Goal: Information Seeking & Learning: Learn about a topic

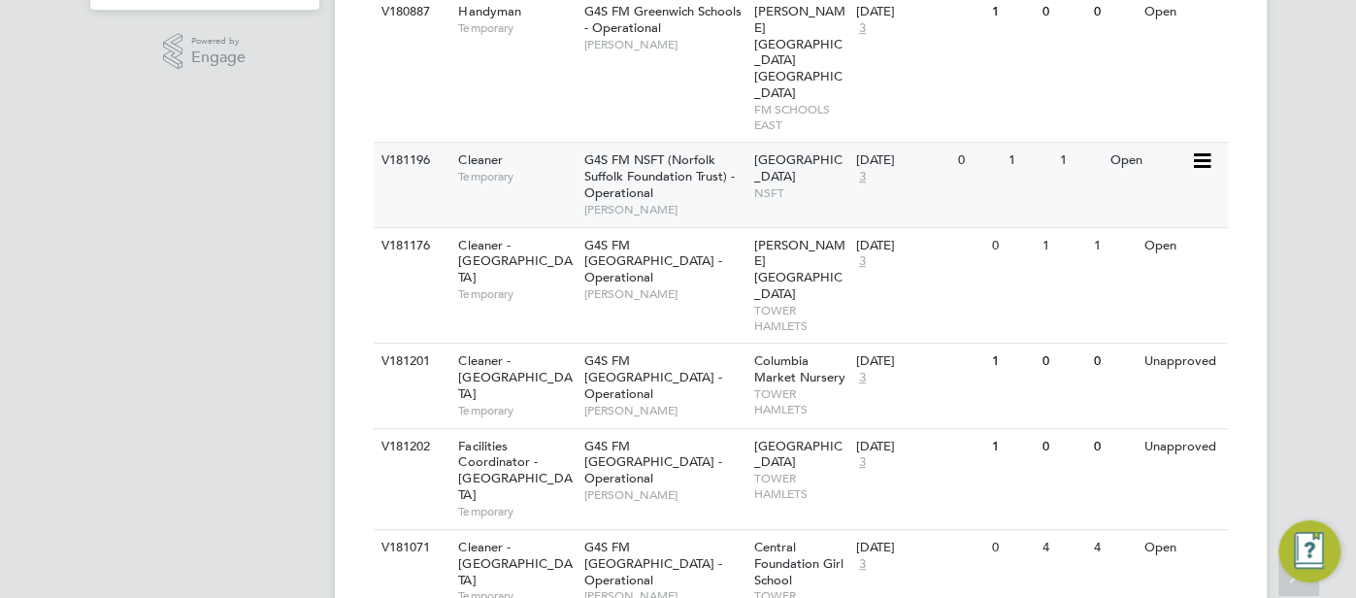
scroll to position [617, 0]
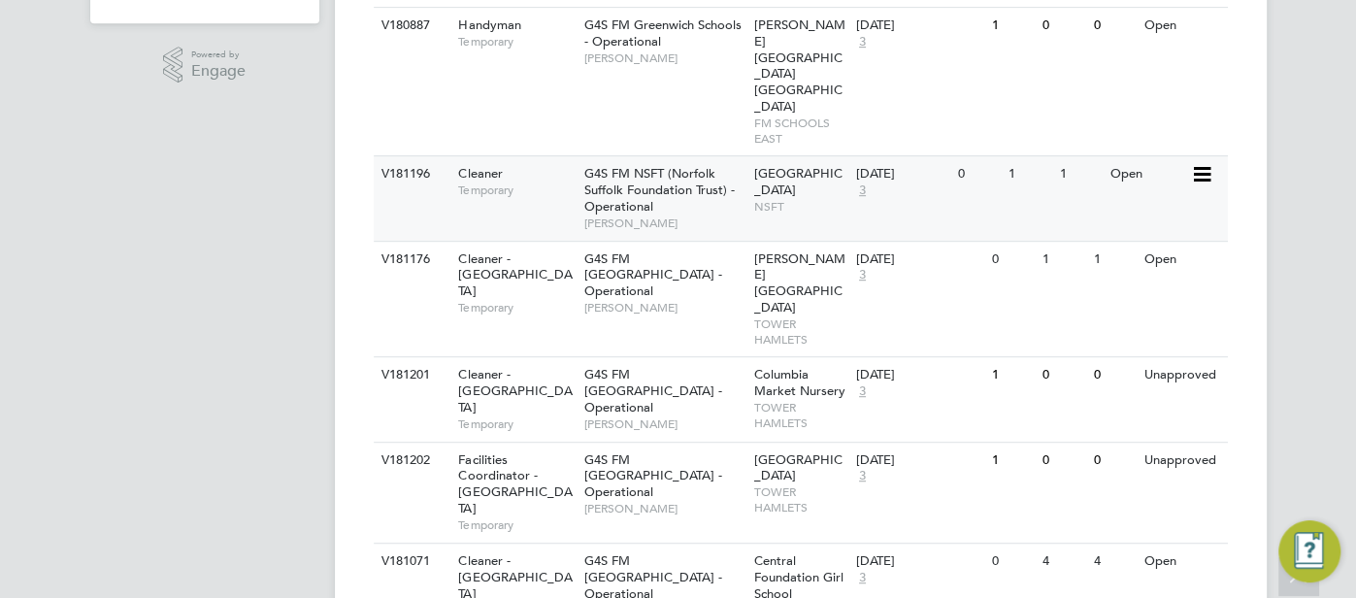
click at [738, 215] on span "[PERSON_NAME]" at bounding box center [664, 223] width 160 height 16
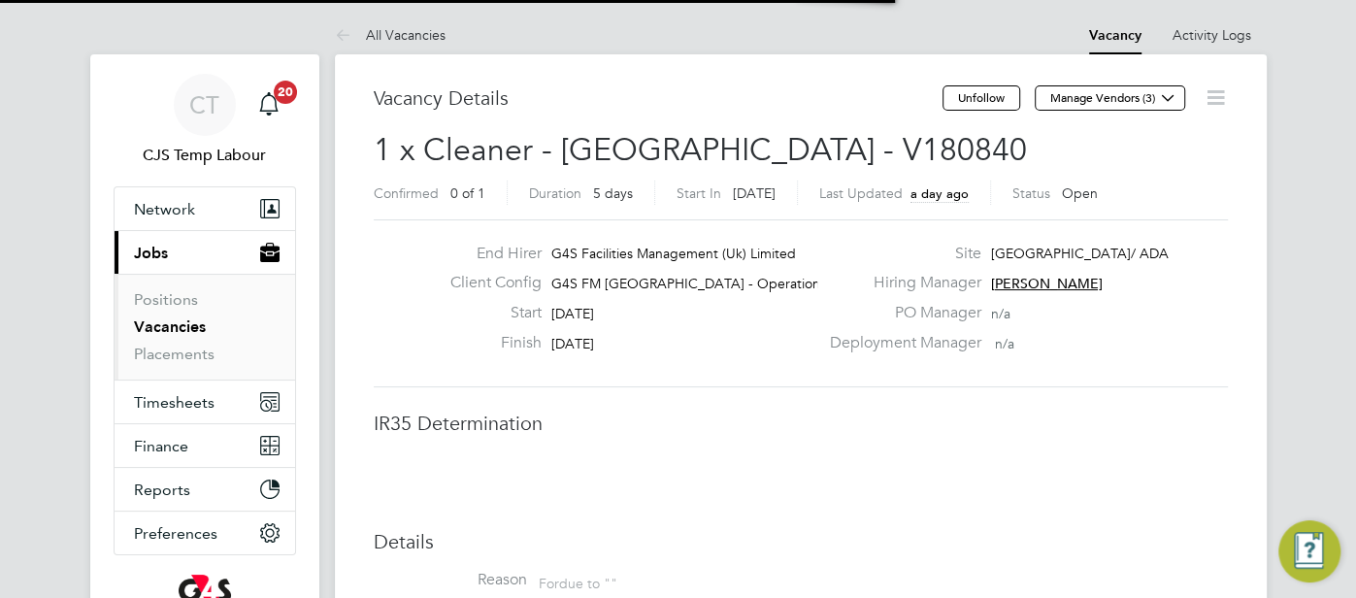
scroll to position [10, 9]
